Goal: Task Accomplishment & Management: Complete application form

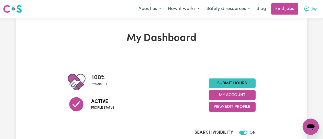
click at [306, 9] on icon "My Account" at bounding box center [306, 9] width 2 height 2
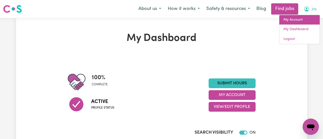
click at [296, 20] on link "My Account" at bounding box center [299, 20] width 40 height 10
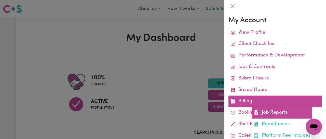
click at [264, 114] on link "Job Reports" at bounding box center [282, 112] width 60 height 11
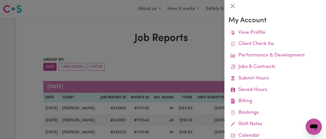
click at [160, 50] on div at bounding box center [163, 69] width 326 height 139
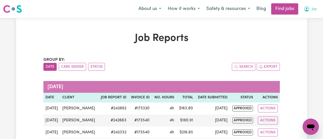
click at [306, 10] on icon "My Account" at bounding box center [306, 8] width 5 height 5
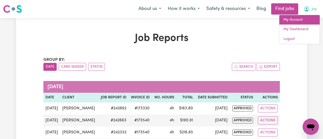
click at [300, 20] on link "My Account" at bounding box center [299, 20] width 40 height 10
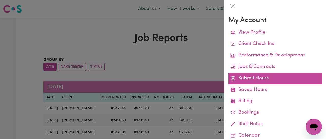
click at [254, 80] on link "Submit Hours" at bounding box center [276, 78] width 94 height 11
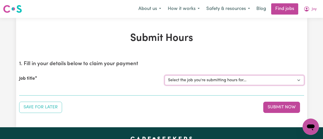
click at [255, 80] on select "Select the job you're submitting hours for... [[PERSON_NAME]] [DEMOGRAPHIC_DATA…" at bounding box center [233, 80] width 139 height 10
select select "11995"
click at [164, 75] on select "Select the job you're submitting hours for... [[PERSON_NAME]] [DEMOGRAPHIC_DATA…" at bounding box center [233, 80] width 139 height 10
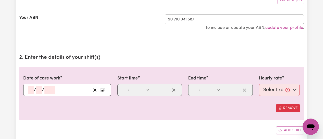
scroll to position [127, 0]
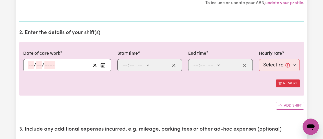
click at [103, 66] on circle "Enter the date of care work" at bounding box center [103, 65] width 1 height 1
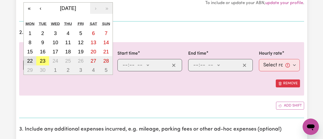
click at [30, 59] on abbr "22" at bounding box center [30, 61] width 6 height 6
type input "[DATE]"
type input "22"
type input "9"
type input "2025"
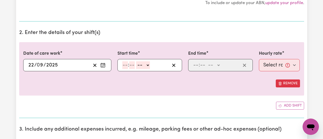
click at [125, 65] on input "number" at bounding box center [125, 65] width 6 height 8
type input "1"
click at [130, 66] on input "number" at bounding box center [130, 65] width 6 height 8
type input "30"
click at [146, 65] on select "-- AM PM" at bounding box center [141, 65] width 14 height 8
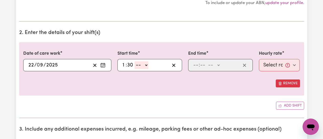
select select "pm"
click at [134, 61] on select "-- AM PM" at bounding box center [141, 65] width 14 height 8
type input "13:30"
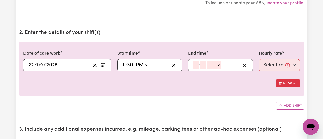
click at [196, 65] on input "number" at bounding box center [196, 65] width 6 height 8
type input "3"
click at [199, 65] on input "number" at bounding box center [200, 65] width 6 height 8
type input "30"
click at [218, 64] on select "-- AM PM" at bounding box center [212, 65] width 14 height 8
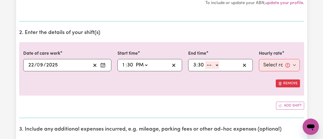
select select "pm"
click at [205, 61] on select "-- AM PM" at bounding box center [212, 65] width 14 height 8
type input "15:30"
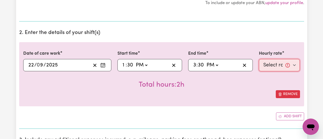
click at [296, 68] on select "Select rate... $45.00 (Weekday) $70.00 ([DATE]) $70.00 (Public Holiday)" at bounding box center [279, 65] width 41 height 12
select select "45-Weekday"
click at [259, 59] on select "Select rate... $45.00 (Weekday) $70.00 ([DATE]) $70.00 (Public Holiday)" at bounding box center [279, 65] width 41 height 12
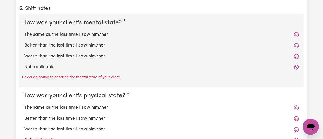
scroll to position [382, 0]
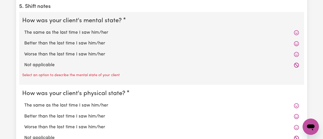
drag, startPoint x: 65, startPoint y: 55, endPoint x: 98, endPoint y: 54, distance: 33.4
click at [66, 55] on label "Worse than the last time I saw him/her" at bounding box center [161, 54] width 274 height 7
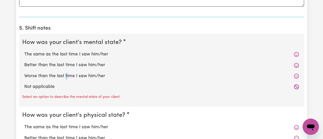
scroll to position [357, 0]
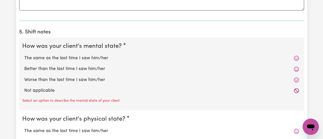
click at [38, 81] on label "Worse than the last time I saw him/her" at bounding box center [161, 79] width 274 height 7
click at [24, 76] on input "Worse than the last time I saw him/her" at bounding box center [24, 76] width 0 height 0
radio input "true"
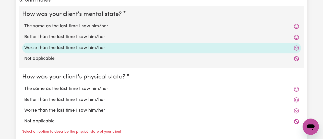
scroll to position [408, 0]
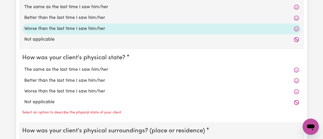
click at [45, 92] on label "Worse than the last time I saw him/her" at bounding box center [161, 91] width 274 height 7
click at [24, 88] on input "Worse than the last time I saw him/her" at bounding box center [24, 88] width 0 height 0
radio input "true"
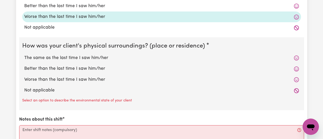
scroll to position [484, 0]
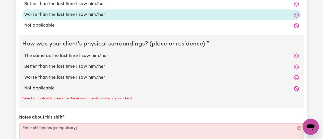
click at [59, 56] on label "The same as the last time I saw him/her" at bounding box center [161, 56] width 274 height 7
click at [24, 53] on input "The same as the last time I saw him/her" at bounding box center [24, 52] width 0 height 0
radio input "true"
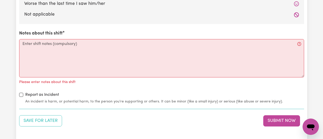
scroll to position [561, 0]
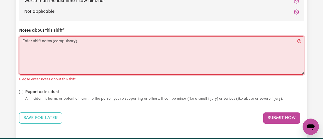
click at [29, 42] on textarea "Notes about this shift" at bounding box center [161, 55] width 285 height 38
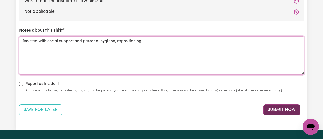
type textarea "Assisted with social support and personal hygiene, repositioning"
click at [275, 111] on button "Submit Now" at bounding box center [281, 109] width 37 height 11
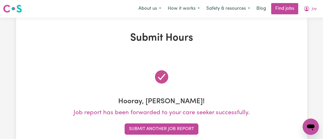
scroll to position [0, 0]
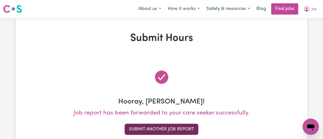
click at [172, 131] on button "Submit Another Job Report" at bounding box center [161, 128] width 74 height 11
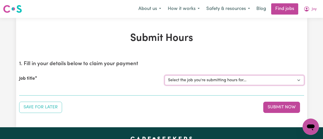
click at [260, 79] on select "Select the job you're submitting hours for... [[PERSON_NAME]] [DEMOGRAPHIC_DATA…" at bounding box center [233, 80] width 139 height 10
select select "11995"
click at [164, 75] on select "Select the job you're submitting hours for... [[PERSON_NAME]] [DEMOGRAPHIC_DATA…" at bounding box center [233, 80] width 139 height 10
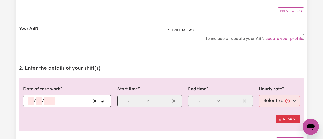
scroll to position [102, 0]
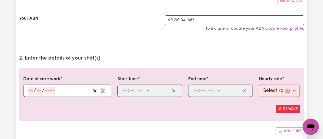
click at [104, 91] on icon "Enter the date of care work" at bounding box center [102, 90] width 5 height 5
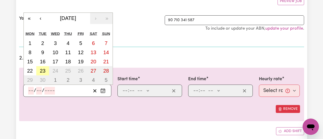
click at [43, 71] on abbr "23" at bounding box center [43, 71] width 6 height 6
type input "[DATE]"
type input "23"
type input "9"
type input "2025"
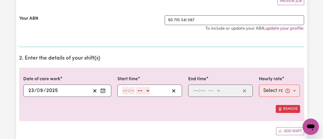
click at [123, 91] on input "number" at bounding box center [125, 91] width 6 height 8
type input "1"
click at [131, 91] on input "number" at bounding box center [130, 91] width 6 height 8
type input "0"
click at [146, 90] on select "-- AM PM" at bounding box center [142, 91] width 14 height 8
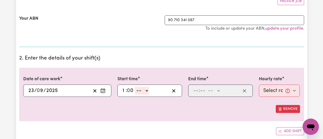
select select "pm"
click at [135, 87] on select "-- AM PM" at bounding box center [142, 91] width 14 height 8
type input "13:00"
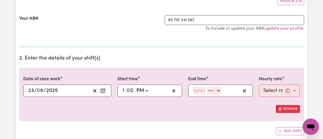
click at [198, 92] on input "number" at bounding box center [196, 91] width 6 height 8
type input "6"
type input "0"
click at [218, 92] on select "-- AM PM" at bounding box center [213, 91] width 14 height 8
select select "pm"
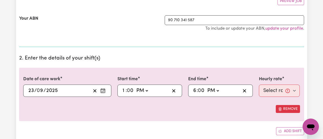
click at [206, 87] on select "-- AM PM" at bounding box center [213, 91] width 14 height 8
type input "18:00"
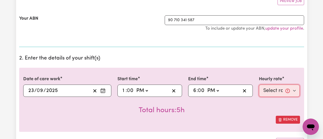
click at [294, 91] on select "Select rate... $45.00 (Weekday) $70.00 ([DATE]) $70.00 (Public Holiday)" at bounding box center [279, 90] width 41 height 12
select select "45-Weekday"
click at [259, 84] on select "Select rate... $45.00 (Weekday) $70.00 ([DATE]) $70.00 (Public Holiday)" at bounding box center [279, 90] width 41 height 12
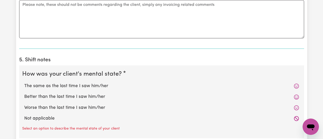
scroll to position [331, 0]
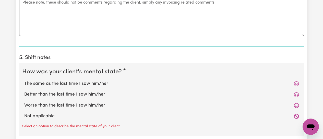
click at [50, 94] on label "Better than the last time I saw him/her" at bounding box center [161, 94] width 274 height 7
click at [24, 91] on input "Better than the last time I saw him/her" at bounding box center [24, 91] width 0 height 0
radio input "true"
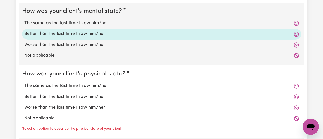
scroll to position [408, 0]
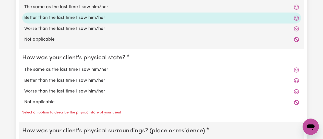
click at [56, 82] on label "Better than the last time I saw him/her" at bounding box center [161, 80] width 274 height 7
click at [24, 77] on input "Better than the last time I saw him/her" at bounding box center [24, 77] width 0 height 0
radio input "true"
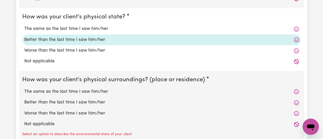
scroll to position [484, 0]
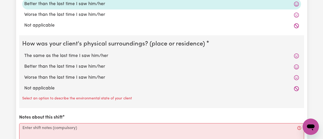
click at [59, 57] on label "The same as the last time I saw him/her" at bounding box center [161, 56] width 274 height 7
click at [24, 53] on input "The same as the last time I saw him/her" at bounding box center [24, 52] width 0 height 0
radio input "true"
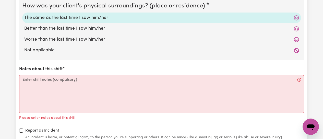
scroll to position [561, 0]
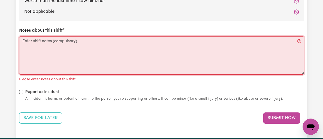
click at [28, 43] on textarea "Notes about this shift" at bounding box center [161, 55] width 285 height 38
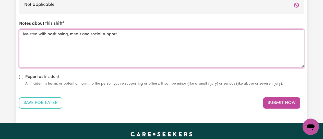
scroll to position [637, 0]
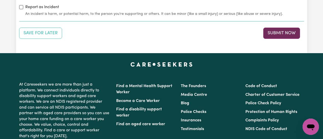
type textarea "Assisted with positioning, meals and social support"
click at [273, 34] on button "Submit Now" at bounding box center [281, 33] width 37 height 11
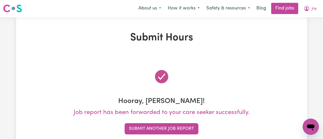
scroll to position [0, 0]
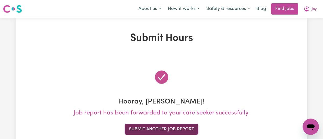
click at [158, 125] on button "Submit Another Job Report" at bounding box center [161, 128] width 74 height 11
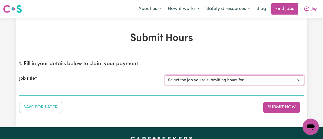
click at [258, 79] on select "Select the job you're submitting hours for... [[PERSON_NAME]] [DEMOGRAPHIC_DATA…" at bounding box center [233, 80] width 139 height 10
select select "12649"
click at [164, 75] on select "Select the job you're submitting hours for... [[PERSON_NAME]] [DEMOGRAPHIC_DATA…" at bounding box center [233, 80] width 139 height 10
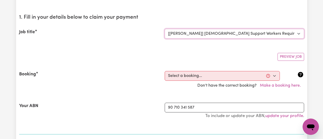
scroll to position [76, 0]
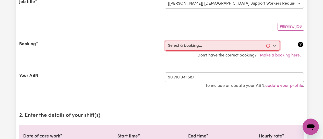
click at [275, 49] on select "Select a booking... [DATE] 09:00am to 01:00pm (RECURRING) [DATE] 09:00am to 01:…" at bounding box center [221, 46] width 115 height 10
select select "350834"
click at [164, 41] on select "Select a booking... [DATE] 09:00am to 01:00pm (RECURRING) [DATE] 09:00am to 01:…" at bounding box center [221, 46] width 115 height 10
type input "[DATE]"
type input "22"
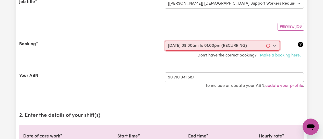
type input "9"
type input "2025"
type input "09:00"
type input "9"
type input "0"
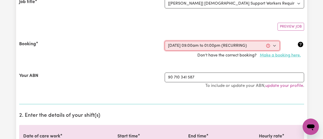
select select "am"
type input "13:00"
type input "1"
type input "0"
select select "pm"
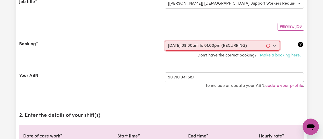
select select "50-Weekday"
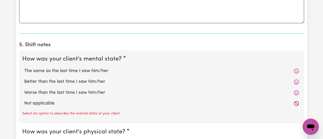
scroll to position [357, 0]
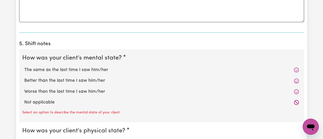
click at [58, 90] on label "Worse than the last time I saw him/her" at bounding box center [161, 91] width 274 height 7
click at [24, 88] on input "Worse than the last time I saw him/her" at bounding box center [24, 88] width 0 height 0
radio input "true"
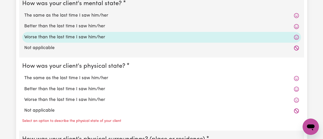
scroll to position [433, 0]
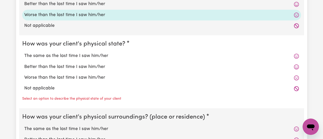
click at [61, 54] on label "The same as the last time I saw him/her" at bounding box center [161, 56] width 274 height 7
click at [24, 53] on input "The same as the last time I saw him/her" at bounding box center [24, 52] width 0 height 0
radio input "true"
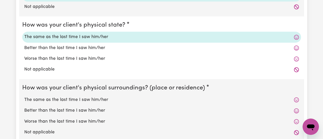
scroll to position [484, 0]
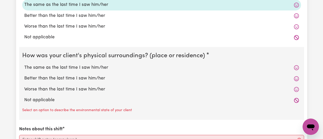
click at [56, 67] on label "The same as the last time I saw him/her" at bounding box center [161, 67] width 274 height 7
click at [24, 64] on input "The same as the last time I saw him/her" at bounding box center [24, 64] width 0 height 0
radio input "true"
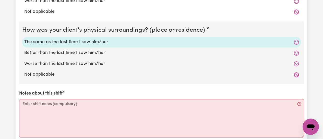
scroll to position [561, 0]
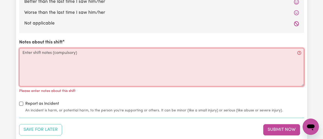
click at [32, 54] on textarea "Notes about this shift" at bounding box center [161, 67] width 285 height 38
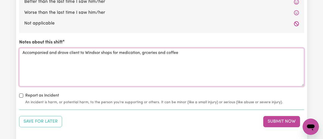
click at [146, 53] on textarea "Accompanied and drove client to Windsor shops for medication, grceries and coff…" at bounding box center [161, 67] width 285 height 38
click at [185, 54] on textarea "Accompanied and drove client to Windsor shops for medication, groceries and cof…" at bounding box center [161, 67] width 285 height 38
click at [286, 55] on textarea "Accompanied and drove client to Windsor shops for medication, groceries and cof…" at bounding box center [161, 67] width 285 height 38
drag, startPoint x: 34, startPoint y: 59, endPoint x: 41, endPoint y: 59, distance: 7.2
click at [35, 59] on textarea "Accompanied and drove client to Windsor shops for medication, groceries and cof…" at bounding box center [161, 67] width 285 height 38
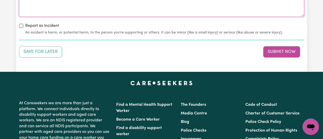
scroll to position [637, 0]
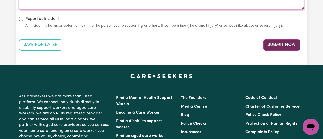
type textarea "Accompanied and drove client to Windsor shops for medication, groceries and cof…"
click at [279, 48] on button "Submit Now" at bounding box center [281, 44] width 37 height 11
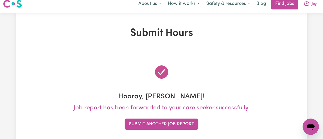
scroll to position [0, 0]
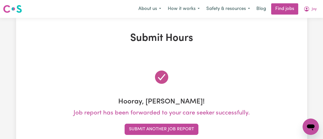
drag, startPoint x: 184, startPoint y: 130, endPoint x: 186, endPoint y: 127, distance: 3.9
click at [184, 130] on button "Submit Another Job Report" at bounding box center [161, 128] width 74 height 11
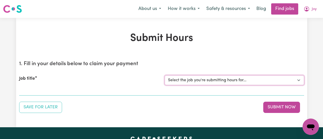
click at [247, 80] on select "Select the job you're submitting hours for... [[PERSON_NAME]] [DEMOGRAPHIC_DATA…" at bounding box center [233, 80] width 139 height 10
select select "12649"
click at [164, 75] on select "Select the job you're submitting hours for... [[PERSON_NAME]] [DEMOGRAPHIC_DATA…" at bounding box center [233, 80] width 139 height 10
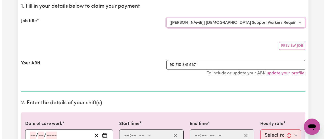
scroll to position [76, 0]
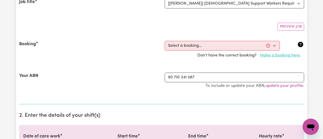
click at [285, 57] on button "Make a booking here." at bounding box center [279, 55] width 47 height 10
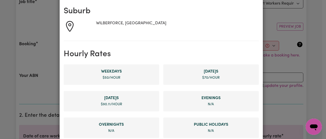
click at [126, 74] on li "Weekday s $ 50 /hour" at bounding box center [112, 74] width 96 height 20
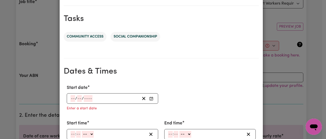
scroll to position [255, 0]
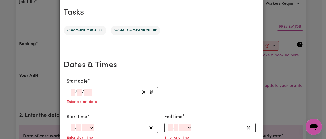
click at [150, 93] on icon "Enter Start date" at bounding box center [151, 92] width 4 height 4
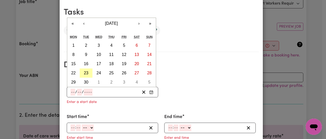
click at [80, 71] on button "23" at bounding box center [86, 72] width 13 height 9
type input "[DATE]"
type input "23"
type input "9"
type input "2025"
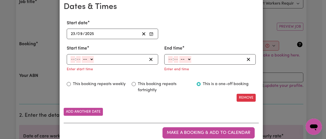
scroll to position [328, 0]
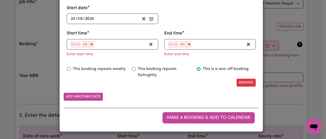
click at [71, 44] on input "number" at bounding box center [73, 44] width 5 height 7
type input "8"
type input "0"
click at [89, 43] on select "-- AM PM" at bounding box center [87, 44] width 12 height 7
select select "am"
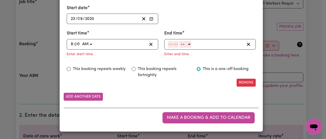
click at [81, 41] on select "-- AM PM" at bounding box center [87, 44] width 12 height 7
type input "08:00"
click at [170, 46] on input "number" at bounding box center [170, 44] width 5 height 7
type input "12"
type input "0"
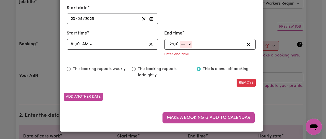
click at [188, 44] on select "-- AM PM" at bounding box center [186, 44] width 12 height 7
select select "pm"
click at [180, 48] on select "-- AM PM" at bounding box center [186, 44] width 12 height 7
type input "12:00"
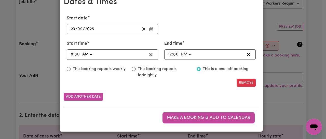
click at [196, 116] on span "Make a booking & add to calendar" at bounding box center [209, 117] width 84 height 4
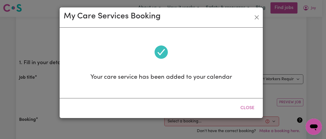
scroll to position [0, 0]
click at [247, 108] on button "Close" at bounding box center [247, 107] width 23 height 11
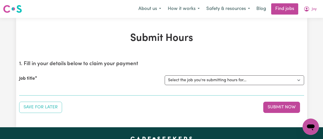
select select "12649"
click at [164, 75] on select "Select the job you're submitting hours for... [[PERSON_NAME]] [DEMOGRAPHIC_DATA…" at bounding box center [233, 80] width 139 height 10
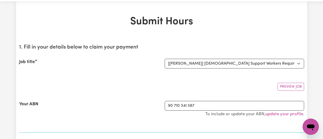
scroll to position [51, 0]
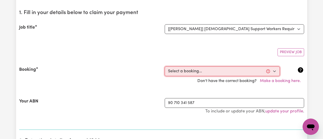
click at [274, 73] on select "Select a booking... Mon, September 1, 2025 - 09:00am to 01:00pm (RECURRING) Wed…" at bounding box center [221, 71] width 115 height 10
select select "366416"
click at [164, 66] on select "Select a booking... Mon, September 1, 2025 - 09:00am to 01:00pm (RECURRING) Wed…" at bounding box center [221, 71] width 115 height 10
type input "[DATE]"
type input "23"
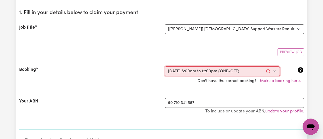
type input "9"
type input "2025"
type input "08:00"
type input "8"
type input "0"
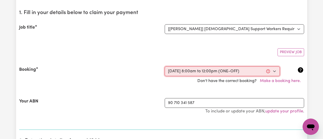
select select "am"
type input "12:00"
type input "12"
type input "0"
select select "pm"
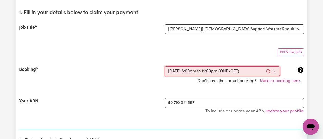
select select "50-Weekday"
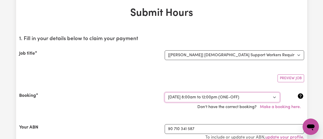
scroll to position [0, 0]
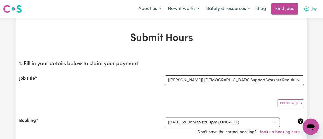
click at [307, 10] on icon "My Account" at bounding box center [306, 9] width 6 height 6
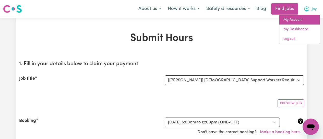
click at [298, 19] on link "My Account" at bounding box center [299, 20] width 40 height 10
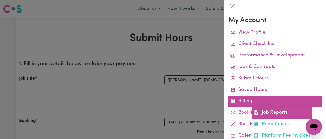
click at [269, 112] on link "Job Reports" at bounding box center [282, 112] width 60 height 11
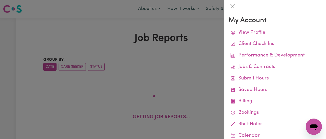
click at [203, 77] on div at bounding box center [163, 69] width 326 height 139
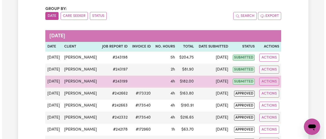
scroll to position [51, 0]
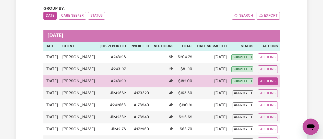
click at [262, 83] on button "Actions" at bounding box center [268, 81] width 20 height 8
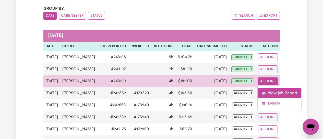
click at [270, 93] on link "View Job Report" at bounding box center [279, 93] width 44 height 10
select select "pm"
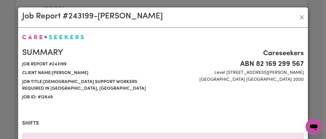
select select "50-Weekday"
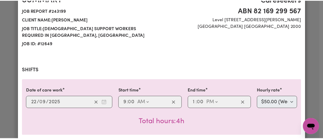
scroll to position [0, 0]
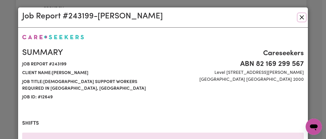
click at [301, 18] on button "Close" at bounding box center [302, 17] width 8 height 8
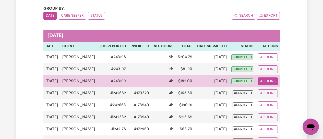
click at [263, 83] on button "Actions" at bounding box center [268, 81] width 20 height 8
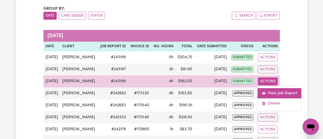
click at [271, 94] on link "View Job Report" at bounding box center [279, 93] width 44 height 10
select select "pm"
select select "50-Weekday"
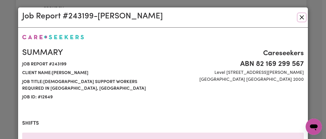
drag, startPoint x: 302, startPoint y: 18, endPoint x: 294, endPoint y: 30, distance: 14.2
click at [302, 18] on button "Close" at bounding box center [302, 17] width 8 height 8
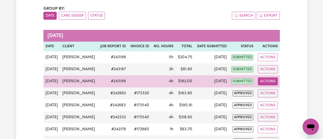
click at [263, 83] on button "Actions" at bounding box center [268, 81] width 20 height 8
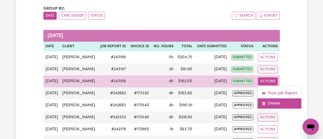
click at [274, 102] on link "Delete" at bounding box center [279, 103] width 44 height 10
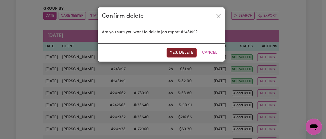
click at [190, 52] on button "Yes, delete" at bounding box center [182, 53] width 30 height 10
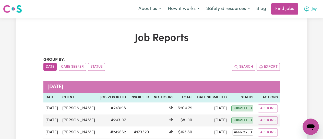
click at [305, 10] on icon "My Account" at bounding box center [306, 9] width 6 height 6
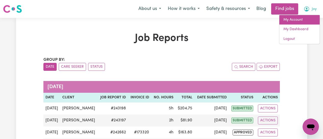
click at [293, 18] on link "My Account" at bounding box center [299, 20] width 40 height 10
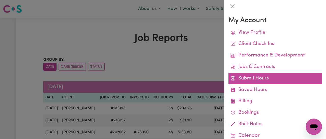
click at [257, 78] on link "Submit Hours" at bounding box center [276, 78] width 94 height 11
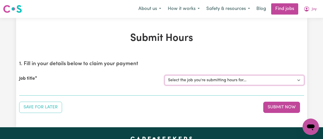
click at [253, 80] on select "Select the job you're submitting hours for... [[PERSON_NAME]] [DEMOGRAPHIC_DATA…" at bounding box center [233, 80] width 139 height 10
select select "12649"
click at [164, 75] on select "Select the job you're submitting hours for... [[PERSON_NAME]] [DEMOGRAPHIC_DATA…" at bounding box center [233, 80] width 139 height 10
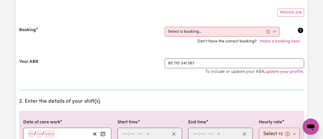
scroll to position [102, 0]
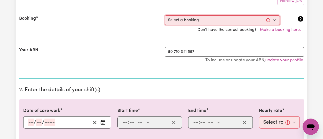
click at [272, 22] on select "Select a booking... Mon, September 1, 2025 - 09:00am to 01:00pm (RECURRING) Wed…" at bounding box center [221, 20] width 115 height 10
select select "350834"
click at [164, 15] on select "Select a booking... Mon, September 1, 2025 - 09:00am to 01:00pm (RECURRING) Wed…" at bounding box center [221, 20] width 115 height 10
type input "[DATE]"
type input "22"
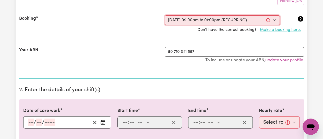
type input "9"
type input "2025"
type input "09:00"
type input "9"
type input "0"
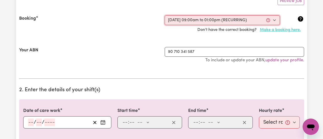
select select "am"
type input "13:00"
type input "1"
type input "0"
select select "pm"
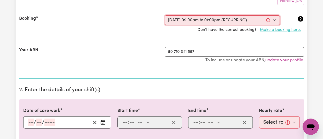
select select "50-Weekday"
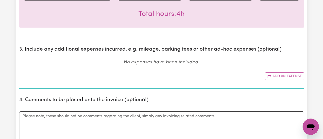
scroll to position [229, 0]
click at [288, 78] on button "Add an expense" at bounding box center [284, 76] width 39 height 8
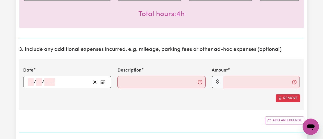
click at [102, 79] on icon "Enter the date of expense" at bounding box center [102, 81] width 5 height 5
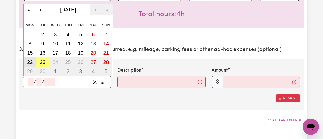
drag, startPoint x: 30, startPoint y: 62, endPoint x: 73, endPoint y: 67, distance: 44.2
click at [31, 61] on abbr "22" at bounding box center [30, 62] width 6 height 6
type input "[DATE]"
type input "22"
type input "9"
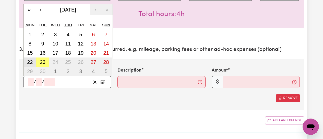
type input "2025"
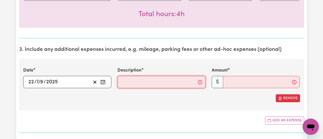
click at [129, 83] on input "Description" at bounding box center [161, 82] width 88 height 12
type input "Mileage from clients home to Windsor and return"
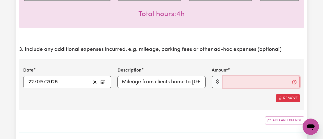
click at [231, 83] on input "Amount" at bounding box center [261, 82] width 77 height 12
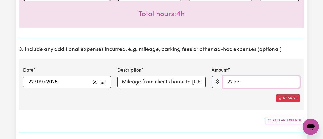
type input "22.77"
click at [226, 107] on div "Date 2025-09-22 22 / 0 9 / 2025 « ‹ September 2025 › » Mon Tue Wed Thu Fri Sat …" at bounding box center [161, 84] width 285 height 51
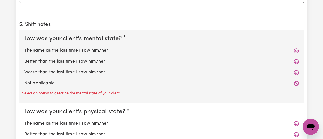
scroll to position [433, 0]
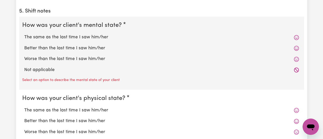
click at [60, 58] on label "Worse than the last time I saw him/her" at bounding box center [161, 59] width 274 height 7
click at [24, 56] on input "Worse than the last time I saw him/her" at bounding box center [24, 55] width 0 height 0
radio input "true"
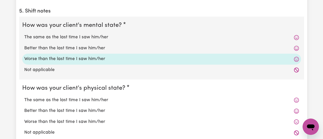
click at [52, 101] on label "The same as the last time I saw him/her" at bounding box center [161, 100] width 274 height 7
click at [24, 97] on input "The same as the last time I saw him/her" at bounding box center [24, 96] width 0 height 0
radio input "true"
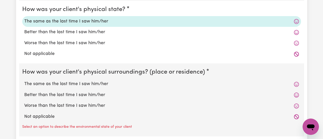
scroll to position [535, 0]
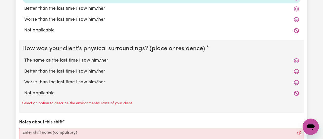
click at [56, 60] on label "The same as the last time I saw him/her" at bounding box center [161, 60] width 274 height 7
click at [24, 57] on input "The same as the last time I saw him/her" at bounding box center [24, 57] width 0 height 0
radio input "true"
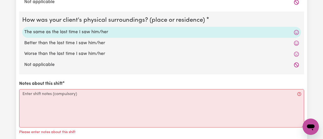
scroll to position [586, 0]
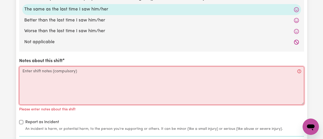
click at [31, 71] on textarea "Notes about this shift" at bounding box center [161, 85] width 285 height 38
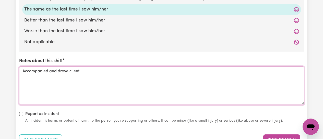
click at [83, 69] on textarea "Accompanied and drove client" at bounding box center [161, 85] width 285 height 38
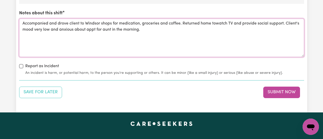
scroll to position [663, 0]
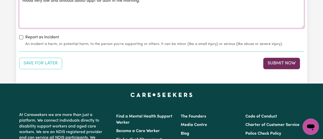
type textarea "Accompanied and drove client to Windsor shops for medication, groceries and cof…"
click at [286, 66] on button "Submit Now" at bounding box center [281, 63] width 37 height 11
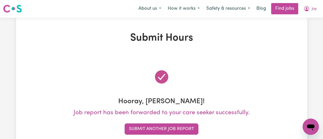
scroll to position [0, 0]
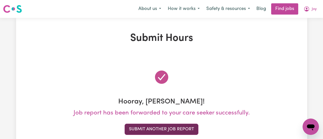
click at [166, 127] on button "Submit Another Job Report" at bounding box center [161, 128] width 74 height 11
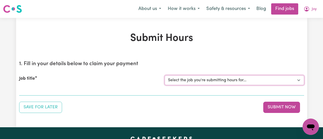
click at [251, 79] on select "Select the job you're submitting hours for... [[PERSON_NAME]] [DEMOGRAPHIC_DATA…" at bounding box center [233, 80] width 139 height 10
select select "12649"
click at [164, 75] on select "Select the job you're submitting hours for... [[PERSON_NAME]] [DEMOGRAPHIC_DATA…" at bounding box center [233, 80] width 139 height 10
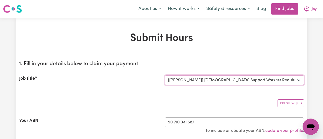
scroll to position [102, 0]
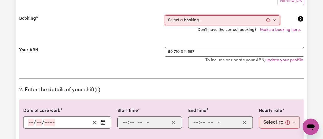
click at [276, 21] on select "Select a booking... Mon, September 1, 2025 - 09:00am to 01:00pm (RECURRING) Wed…" at bounding box center [221, 20] width 115 height 10
select select "366416"
click at [164, 15] on select "Select a booking... Mon, September 1, 2025 - 09:00am to 01:00pm (RECURRING) Wed…" at bounding box center [221, 20] width 115 height 10
type input "[DATE]"
type input "23"
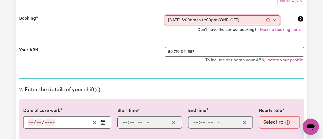
type input "9"
type input "2025"
type input "08:00"
type input "8"
type input "0"
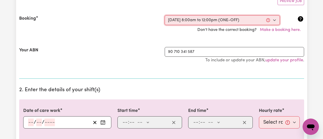
select select "am"
type input "12:00"
type input "12"
type input "0"
select select "pm"
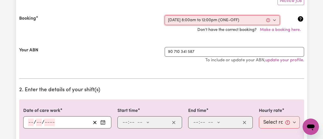
select select "50-Weekday"
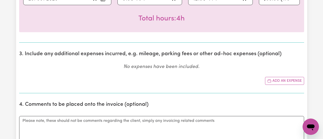
scroll to position [229, 0]
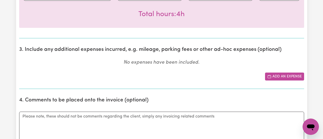
click at [281, 76] on button "Add an expense" at bounding box center [284, 76] width 39 height 8
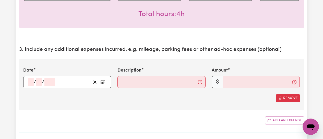
click at [100, 82] on icon "Enter the date of expense" at bounding box center [102, 81] width 5 height 5
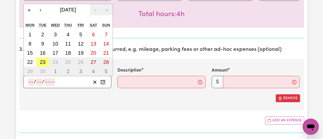
click at [101, 82] on icon "Enter the date of expense" at bounding box center [102, 81] width 5 height 5
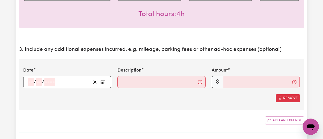
click at [101, 82] on icon "Enter the date of expense" at bounding box center [102, 81] width 5 height 5
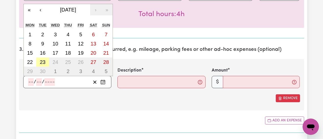
click at [44, 62] on abbr "23" at bounding box center [43, 62] width 6 height 6
type input "[DATE]"
type input "23"
type input "9"
type input "2025"
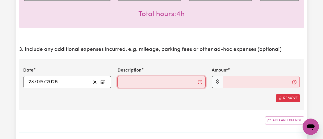
click at [144, 84] on input "Description" at bounding box center [161, 82] width 88 height 12
click at [129, 83] on input "Description" at bounding box center [161, 82] width 88 height 12
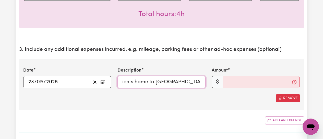
scroll to position [0, 39]
type input "mileage from clients home to Richmond and return"
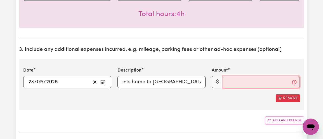
scroll to position [0, 0]
click at [230, 78] on input "Amount" at bounding box center [261, 82] width 77 height 12
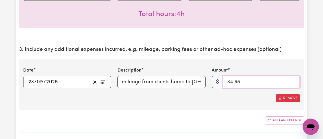
type input "34.65"
click at [148, 111] on section "3. Include any additional expenses incurred, e.g. mileage, parking fees or othe…" at bounding box center [161, 87] width 285 height 90
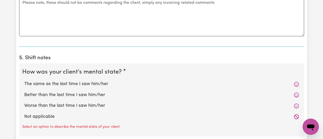
scroll to position [408, 0]
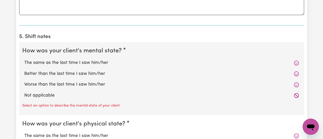
click at [65, 63] on label "The same as the last time I saw him/her" at bounding box center [161, 62] width 274 height 7
click at [24, 59] on input "The same as the last time I saw him/her" at bounding box center [24, 59] width 0 height 0
radio input "true"
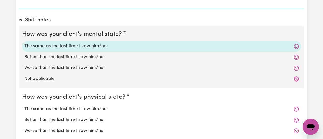
scroll to position [433, 0]
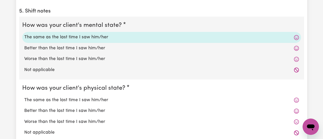
click at [70, 48] on label "Better than the last time I saw him/her" at bounding box center [161, 48] width 274 height 7
click at [24, 45] on input "Better than the last time I saw him/her" at bounding box center [24, 45] width 0 height 0
radio input "true"
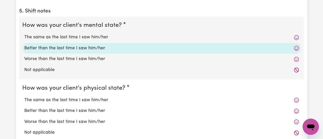
click at [63, 100] on label "The same as the last time I saw him/her" at bounding box center [161, 100] width 274 height 7
click at [24, 97] on input "The same as the last time I saw him/her" at bounding box center [24, 96] width 0 height 0
radio input "true"
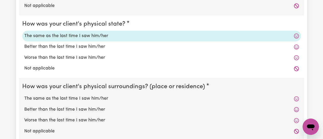
scroll to position [535, 0]
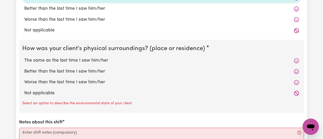
click at [53, 61] on label "The same as the last time I saw him/her" at bounding box center [161, 60] width 274 height 7
click at [24, 57] on input "The same as the last time I saw him/her" at bounding box center [24, 57] width 0 height 0
radio input "true"
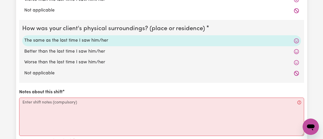
scroll to position [612, 0]
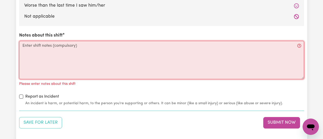
click at [42, 49] on textarea "Notes about this shift" at bounding box center [161, 60] width 285 height 38
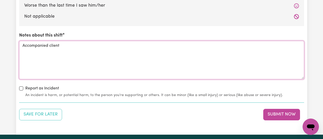
click at [48, 46] on textarea "Accompanied client" at bounding box center [161, 60] width 285 height 38
click at [81, 46] on textarea "Accompanied and drove client" at bounding box center [161, 60] width 285 height 38
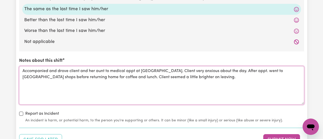
scroll to position [586, 0]
click at [167, 79] on textarea "Accompanied and drove client and her aunt to medical appt at Richmond. Client v…" at bounding box center [161, 85] width 285 height 38
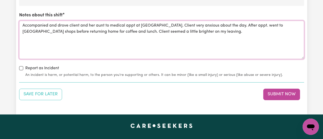
scroll to position [688, 0]
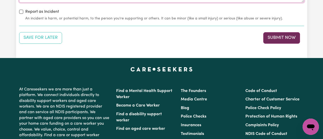
type textarea "Accompanied and drove client and her aunt to medical appt at Richmond. Client v…"
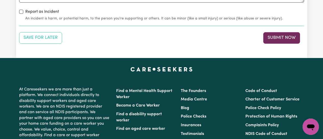
click at [277, 39] on button "Submit Now" at bounding box center [281, 37] width 37 height 11
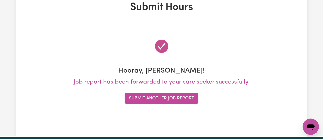
scroll to position [0, 0]
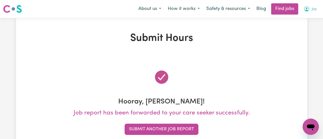
click at [308, 9] on icon "My Account" at bounding box center [306, 9] width 6 height 6
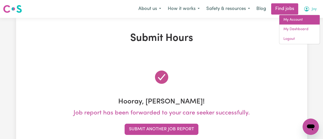
click at [302, 17] on link "My Account" at bounding box center [299, 20] width 40 height 10
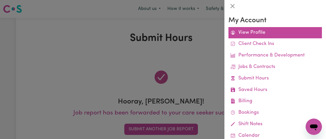
click at [262, 31] on link "View Profile" at bounding box center [276, 32] width 94 height 11
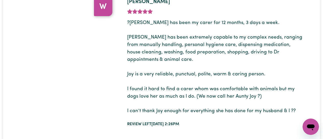
scroll to position [892, 0]
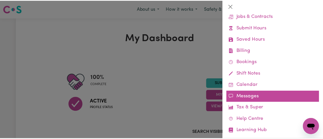
scroll to position [51, 0]
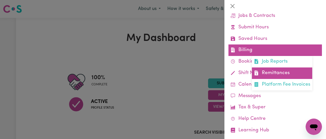
click at [273, 72] on link "Remittances" at bounding box center [282, 72] width 60 height 11
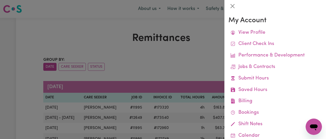
click at [213, 61] on div at bounding box center [163, 69] width 326 height 139
